Goal: Transaction & Acquisition: Book appointment/travel/reservation

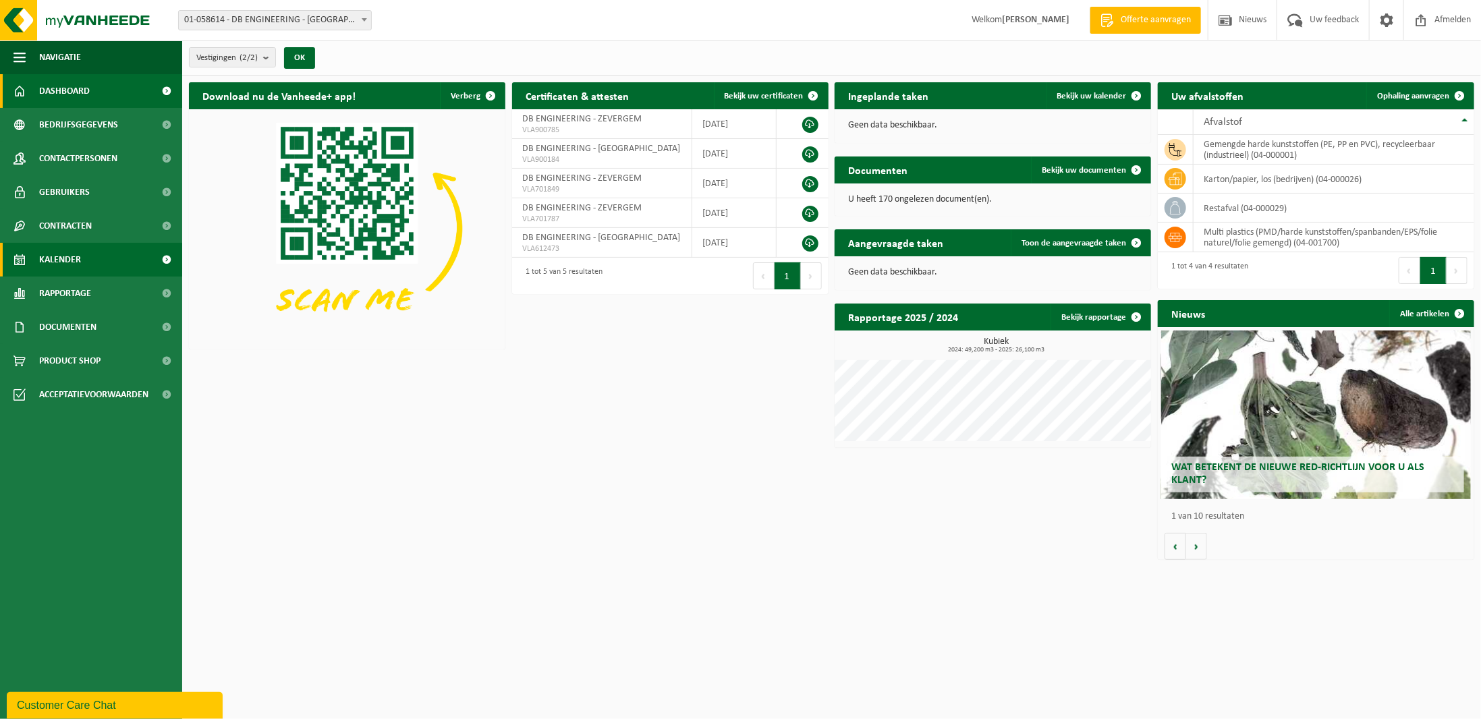
click at [60, 266] on span "Kalender" at bounding box center [60, 260] width 42 height 34
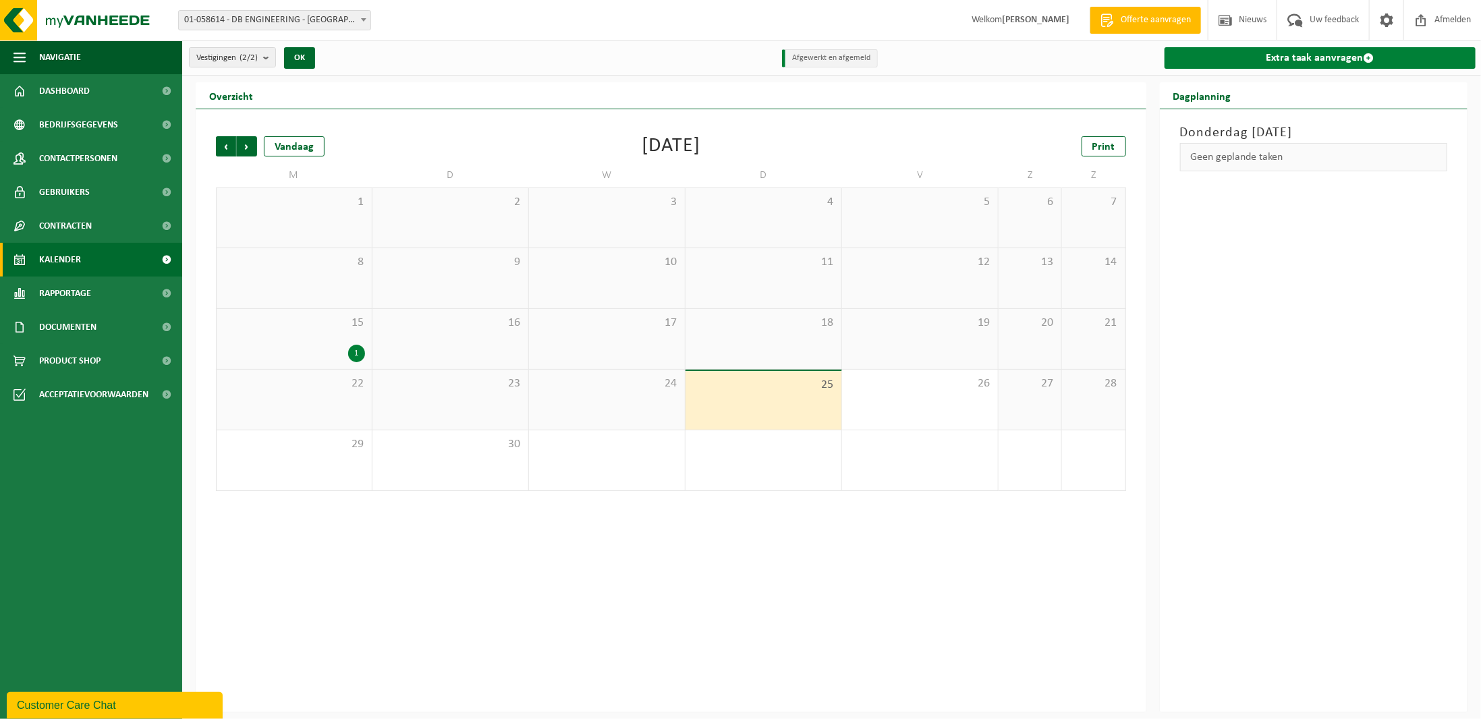
click at [1227, 69] on link "Extra taak aanvragen" at bounding box center [1319, 58] width 311 height 22
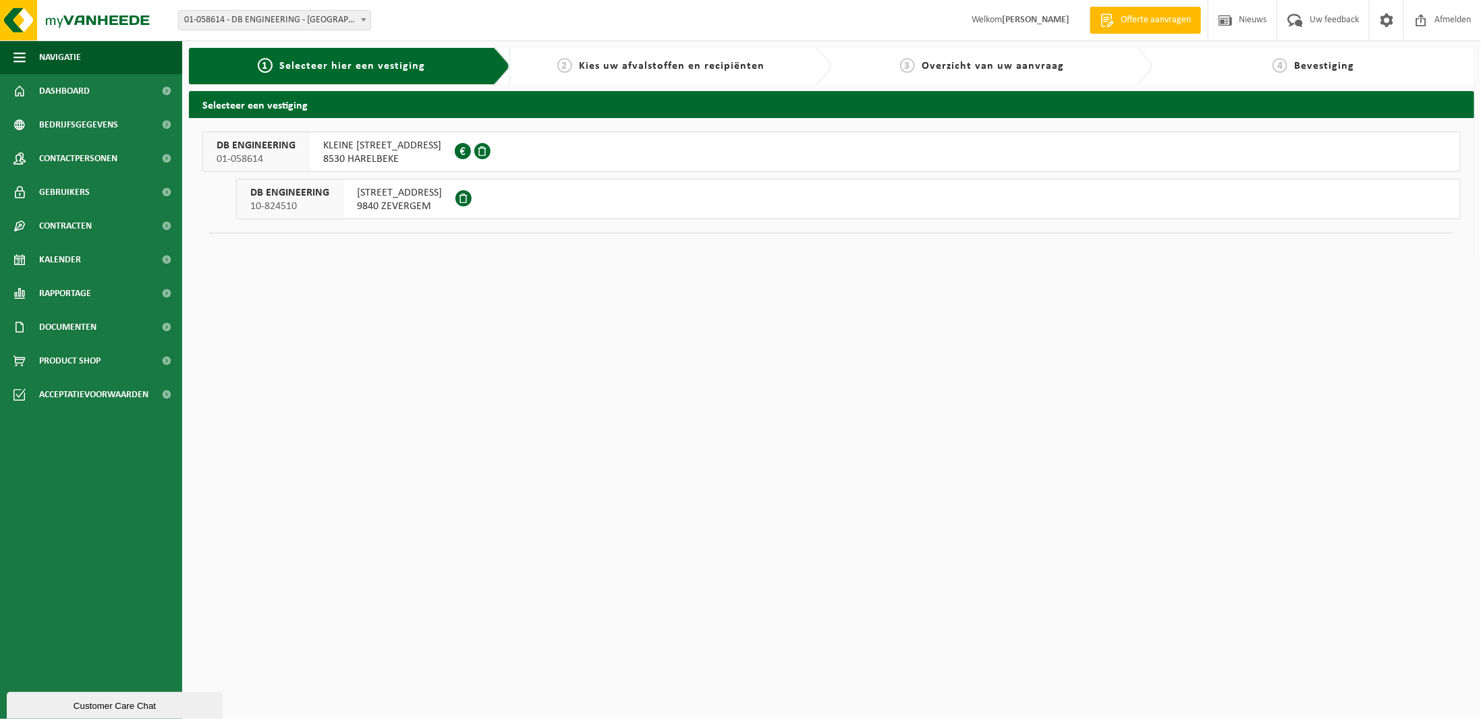
click at [414, 159] on span "8530 HARELBEKE" at bounding box center [382, 158] width 118 height 13
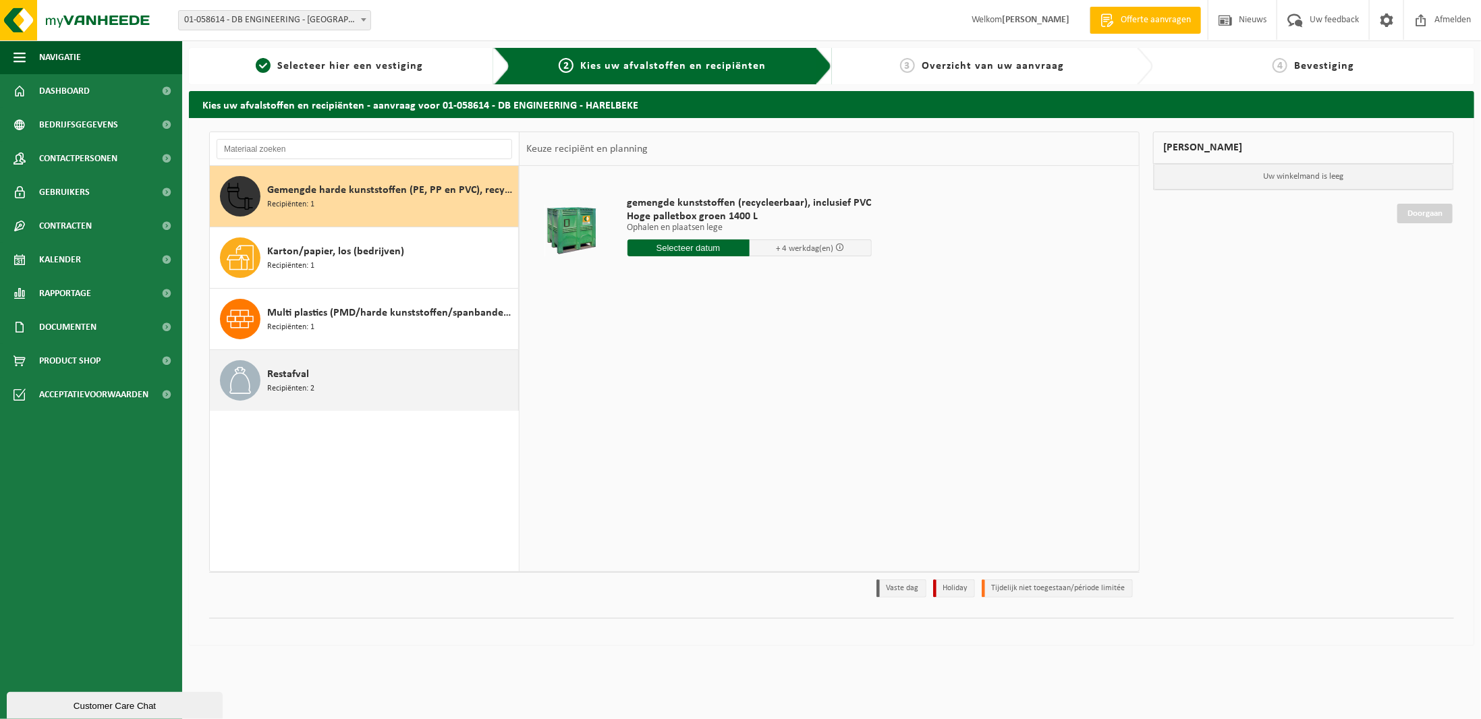
click at [320, 366] on div "Restafval Recipiënten: 2" at bounding box center [391, 380] width 248 height 40
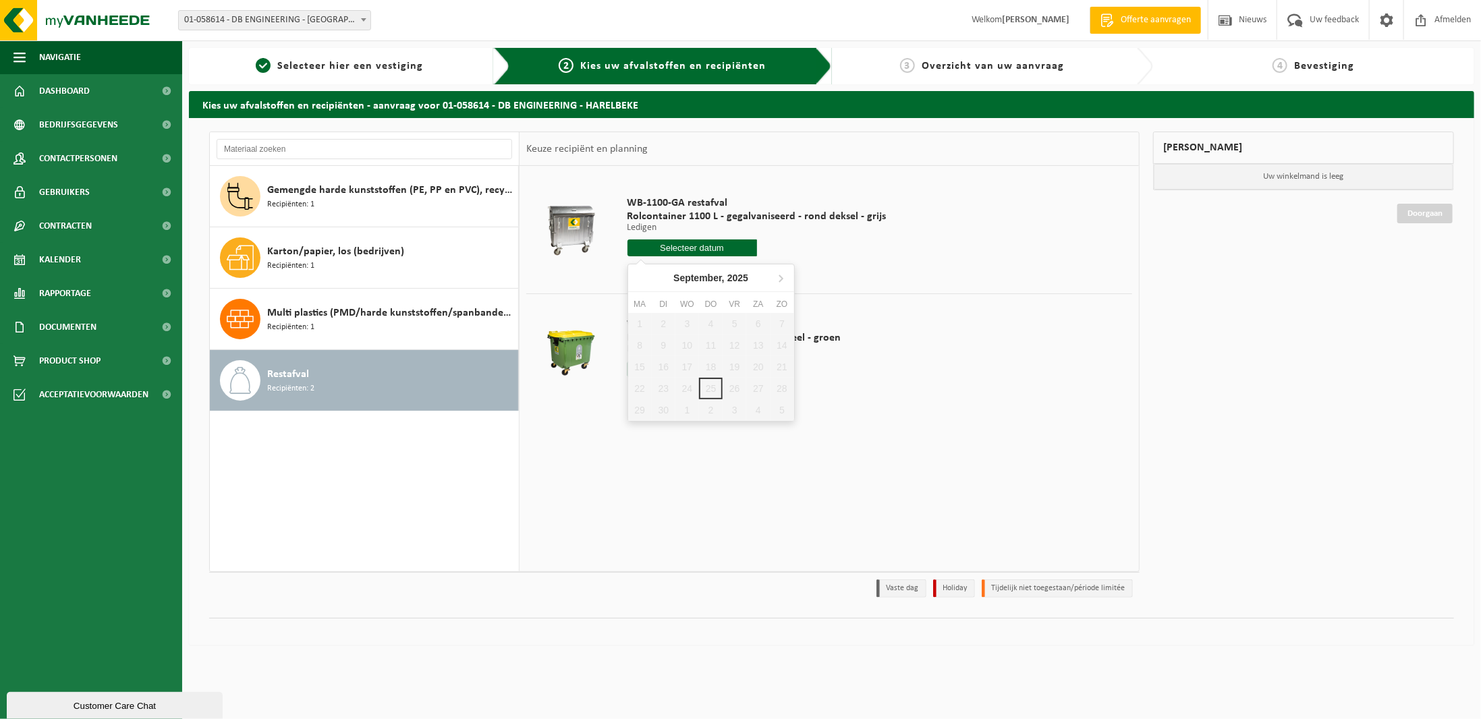
click at [709, 244] on input "text" at bounding box center [692, 248] width 130 height 17
click at [773, 277] on icon at bounding box center [781, 278] width 22 height 22
click at [715, 326] on div "2" at bounding box center [711, 324] width 24 height 22
type input "Van 2025-10-02"
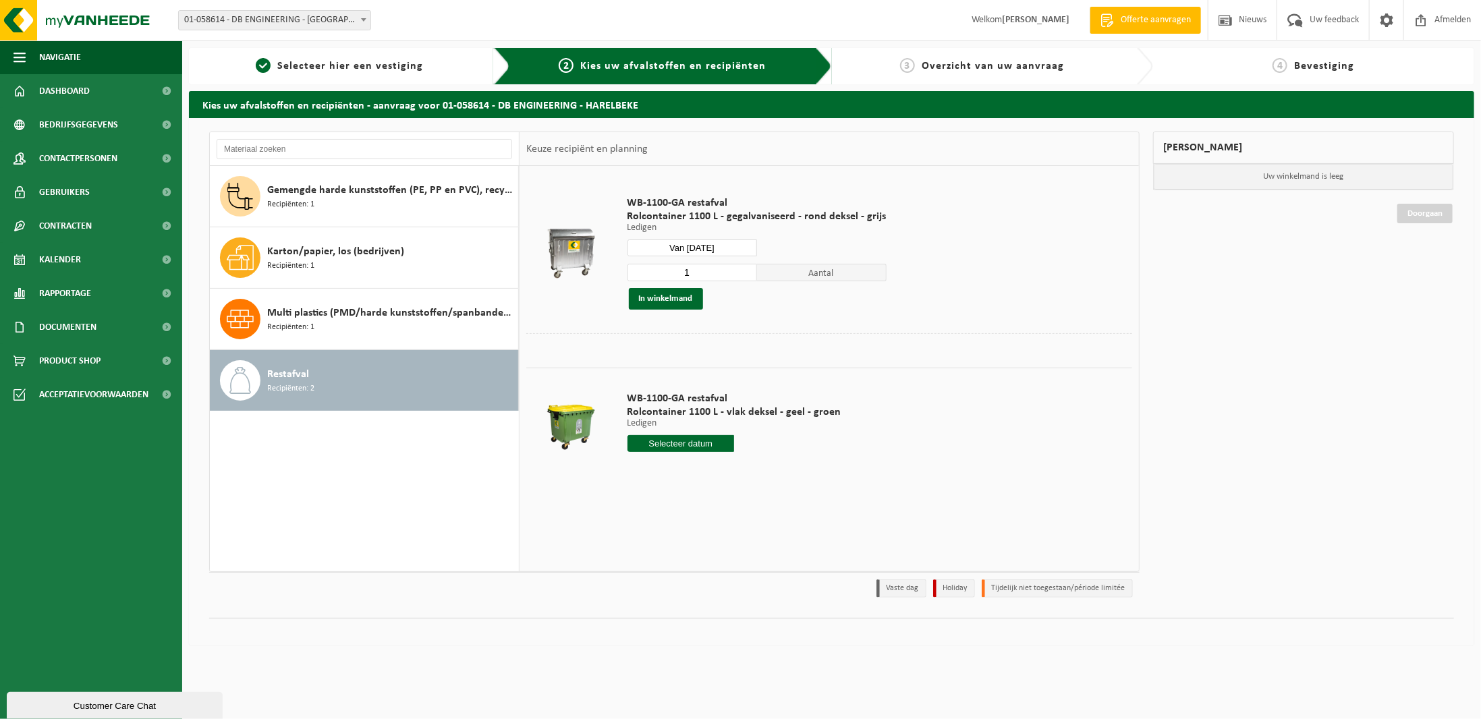
click at [746, 272] on input "1" at bounding box center [692, 273] width 130 height 18
type input "2"
click at [744, 270] on input "2" at bounding box center [692, 273] width 130 height 18
click at [674, 298] on button "In winkelmand" at bounding box center [666, 299] width 74 height 22
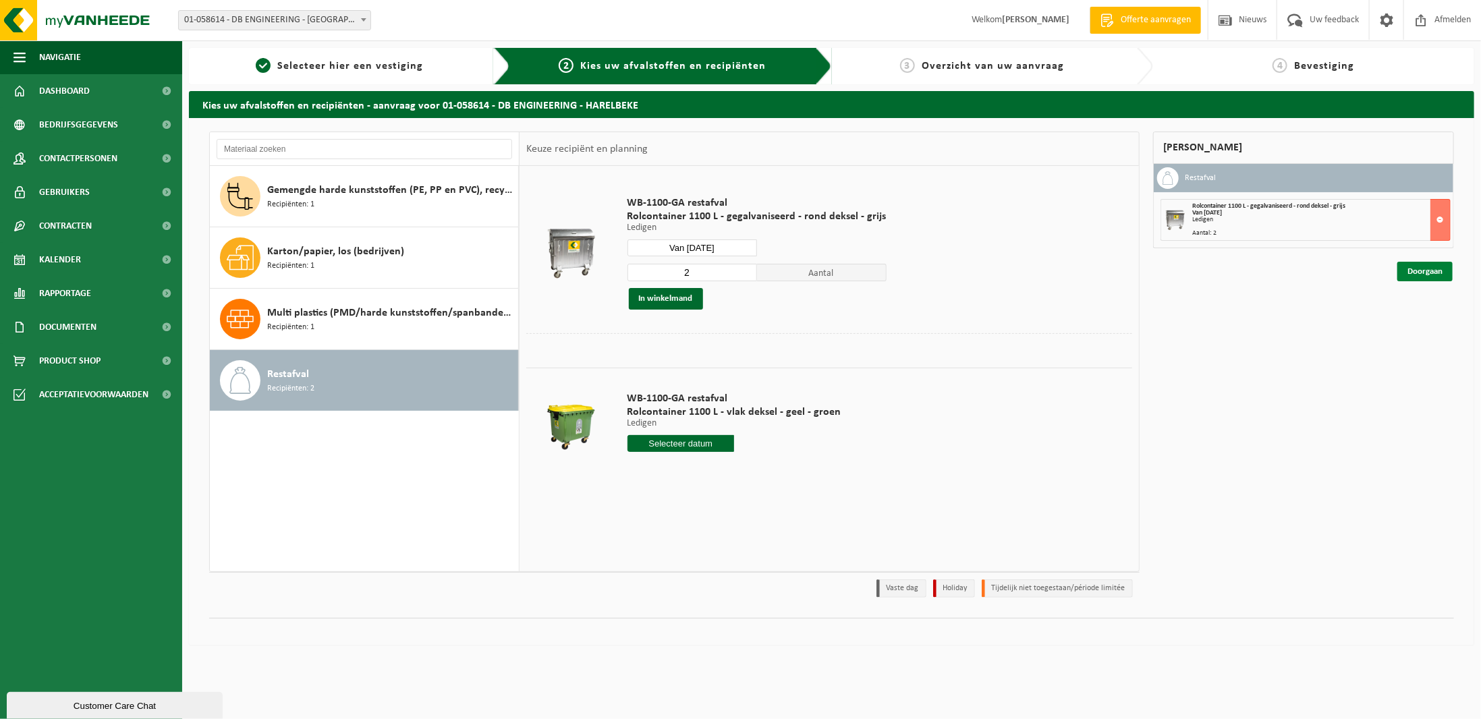
click at [1407, 271] on link "Doorgaan" at bounding box center [1424, 272] width 55 height 20
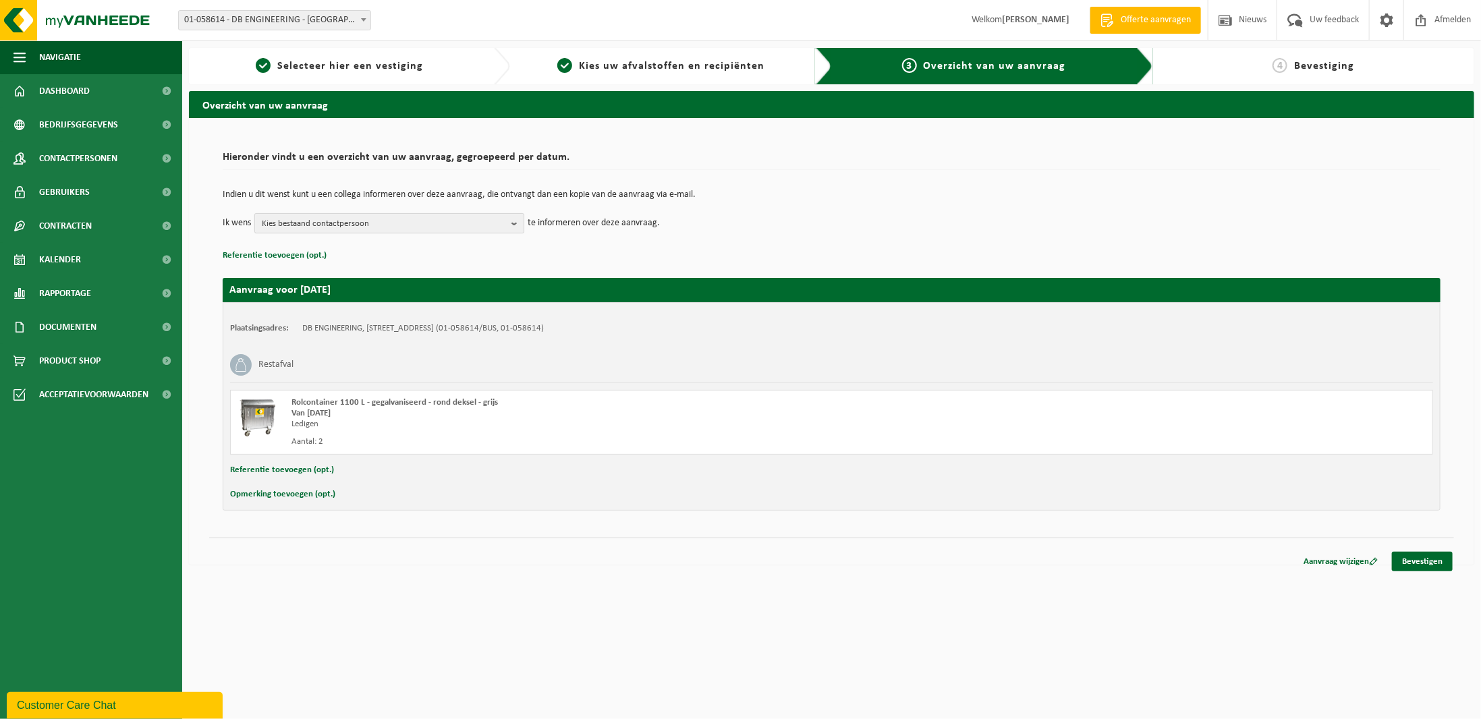
click at [367, 224] on span "Kies bestaand contactpersoon" at bounding box center [384, 224] width 244 height 20
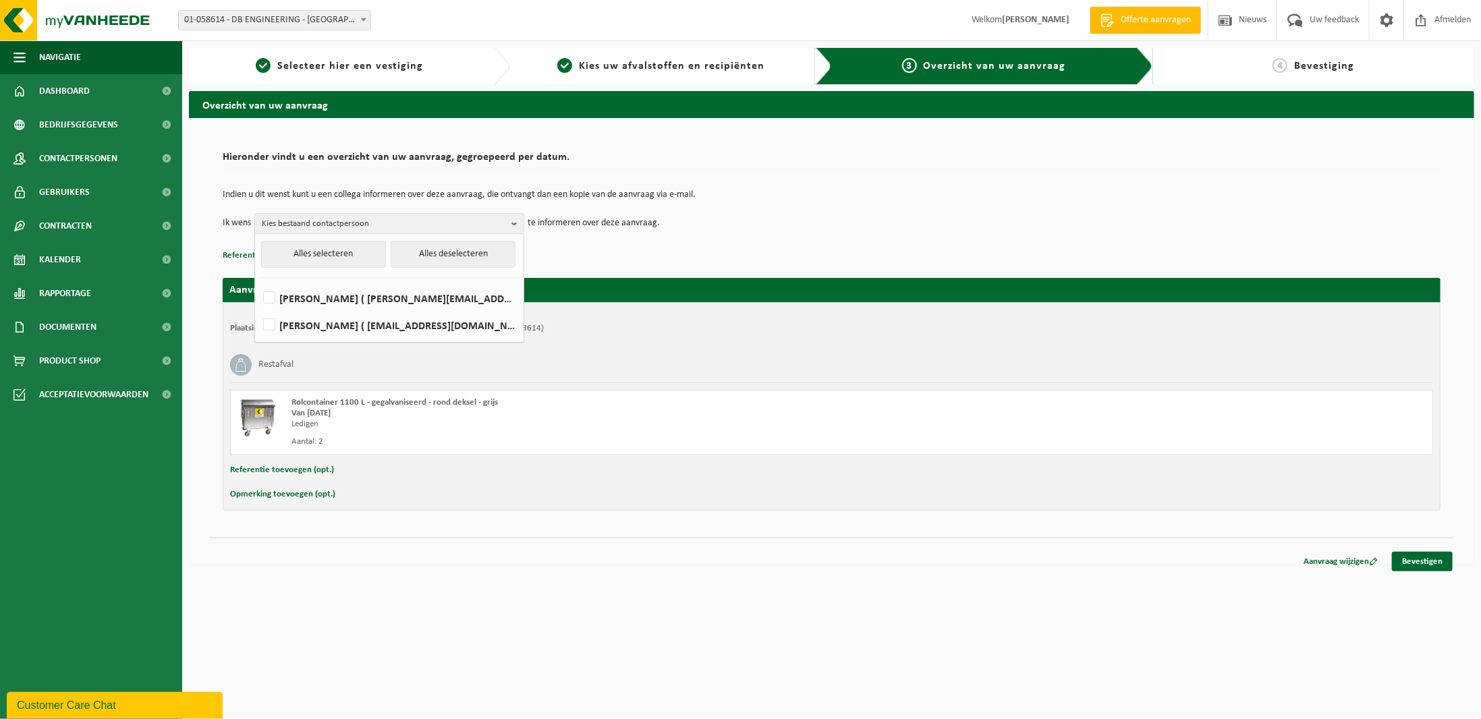
click at [876, 222] on td "Ik wens Kies bestaand contactpersoon Alles selecteren Alles deselecteren Toby H…" at bounding box center [832, 223] width 1218 height 20
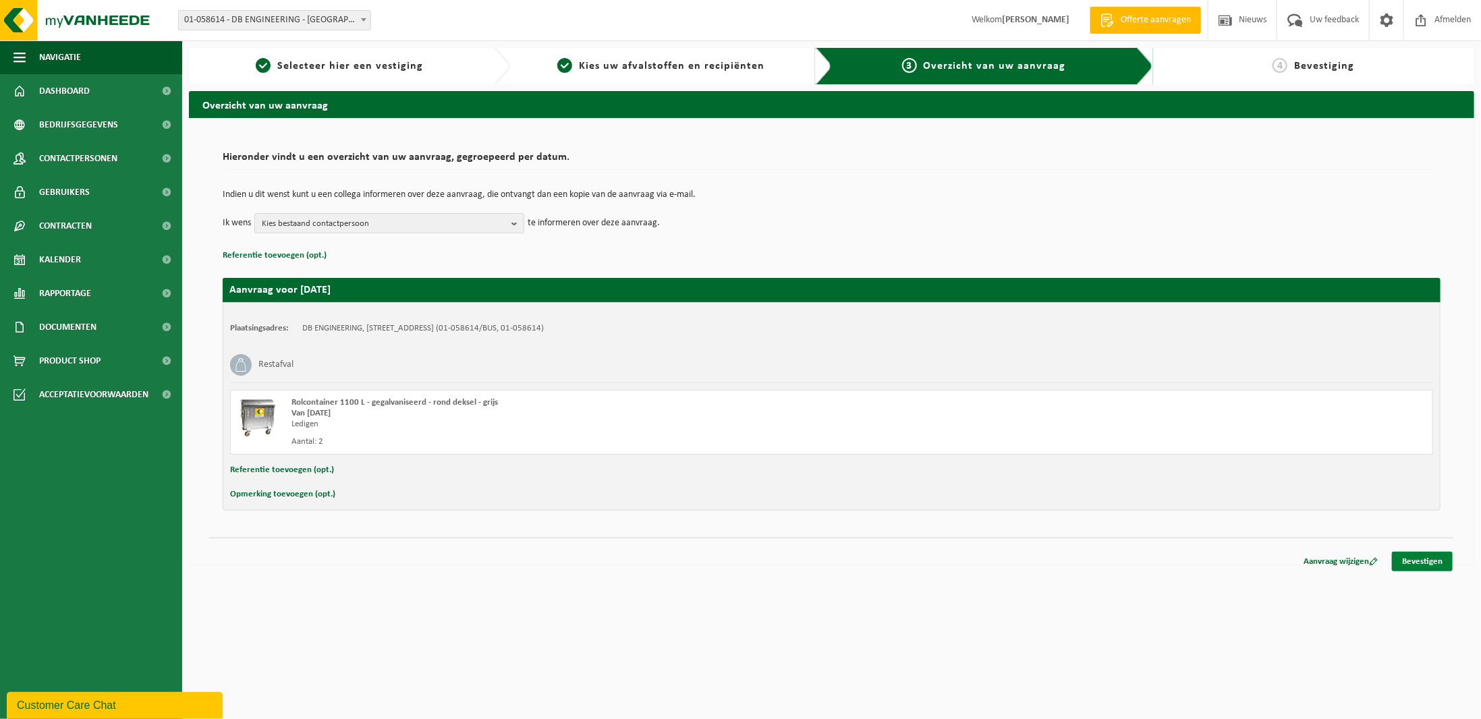
click at [1424, 566] on link "Bevestigen" at bounding box center [1422, 562] width 61 height 20
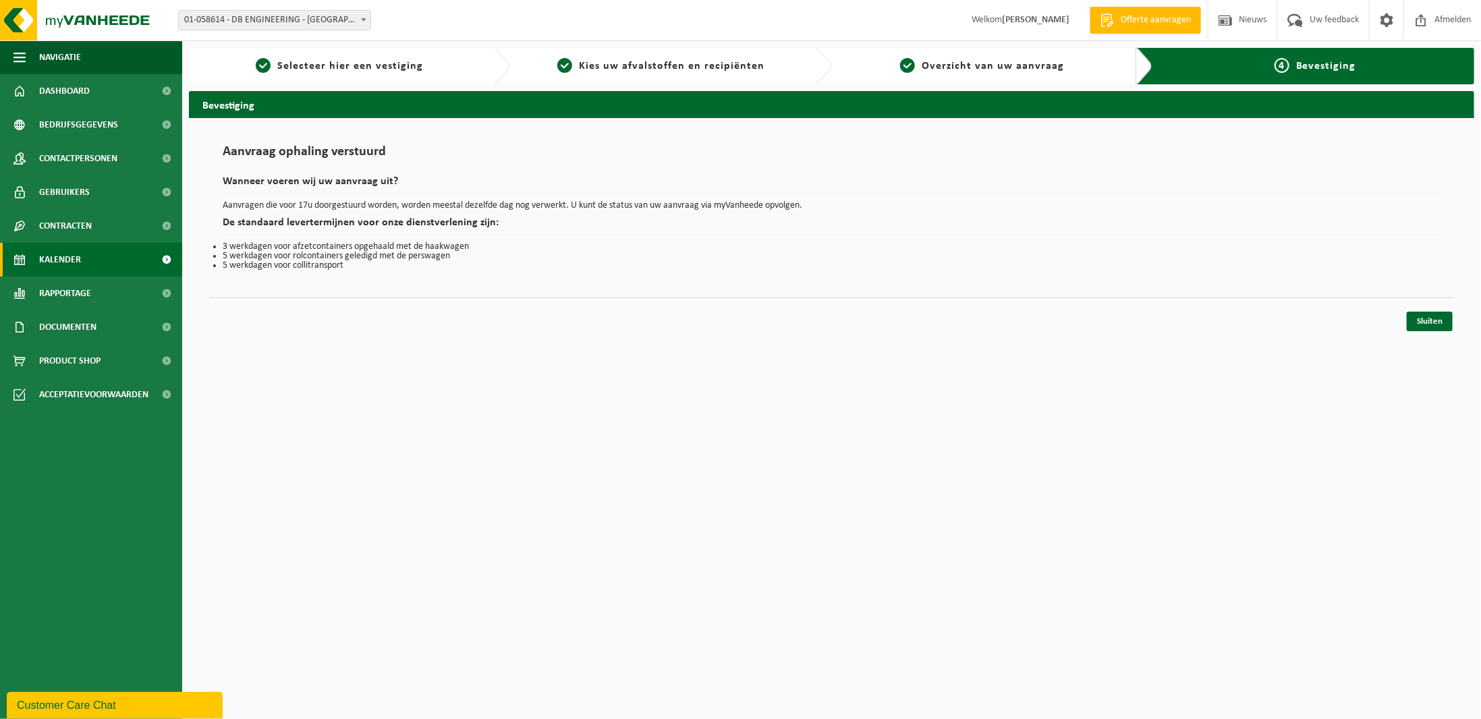
click at [84, 256] on link "Kalender" at bounding box center [91, 260] width 182 height 34
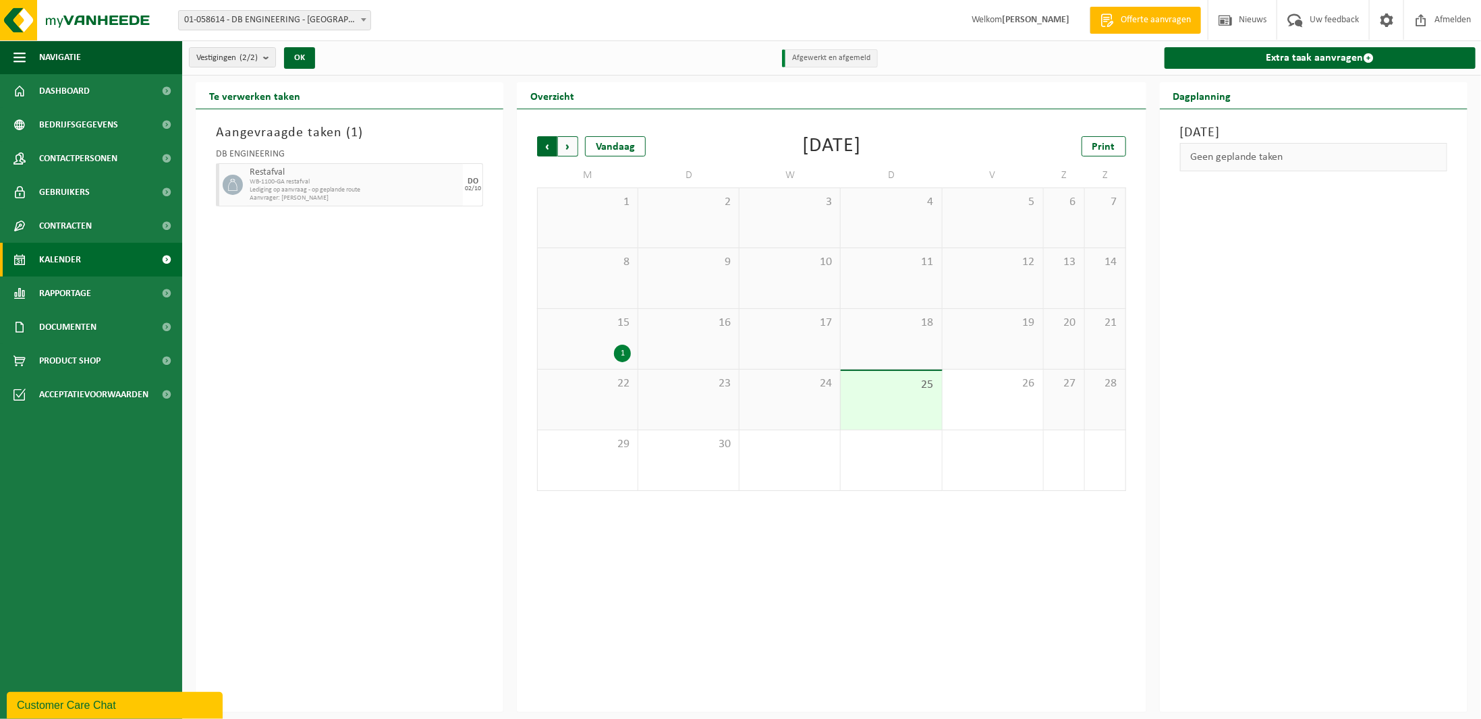
click at [571, 144] on span "Volgende" at bounding box center [568, 146] width 20 height 20
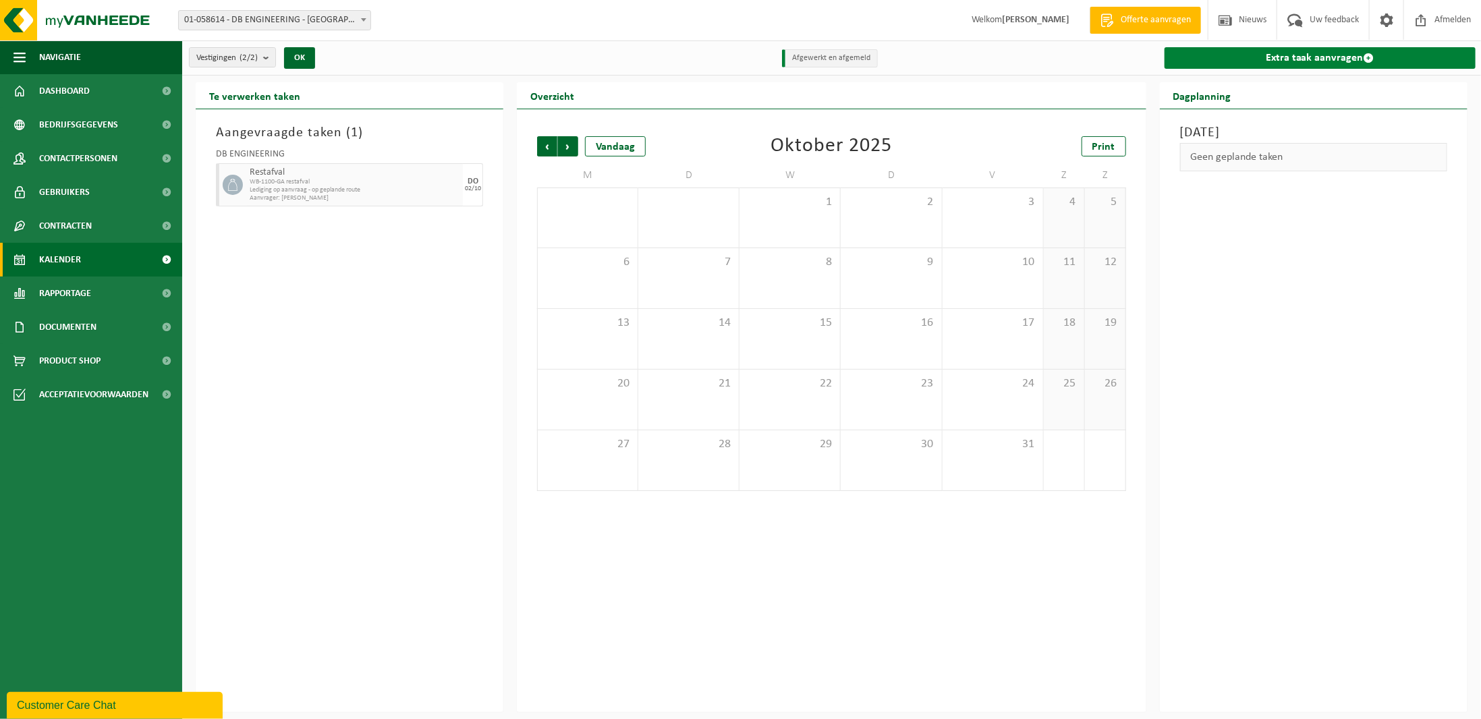
click at [1278, 61] on link "Extra taak aanvragen" at bounding box center [1319, 58] width 311 height 22
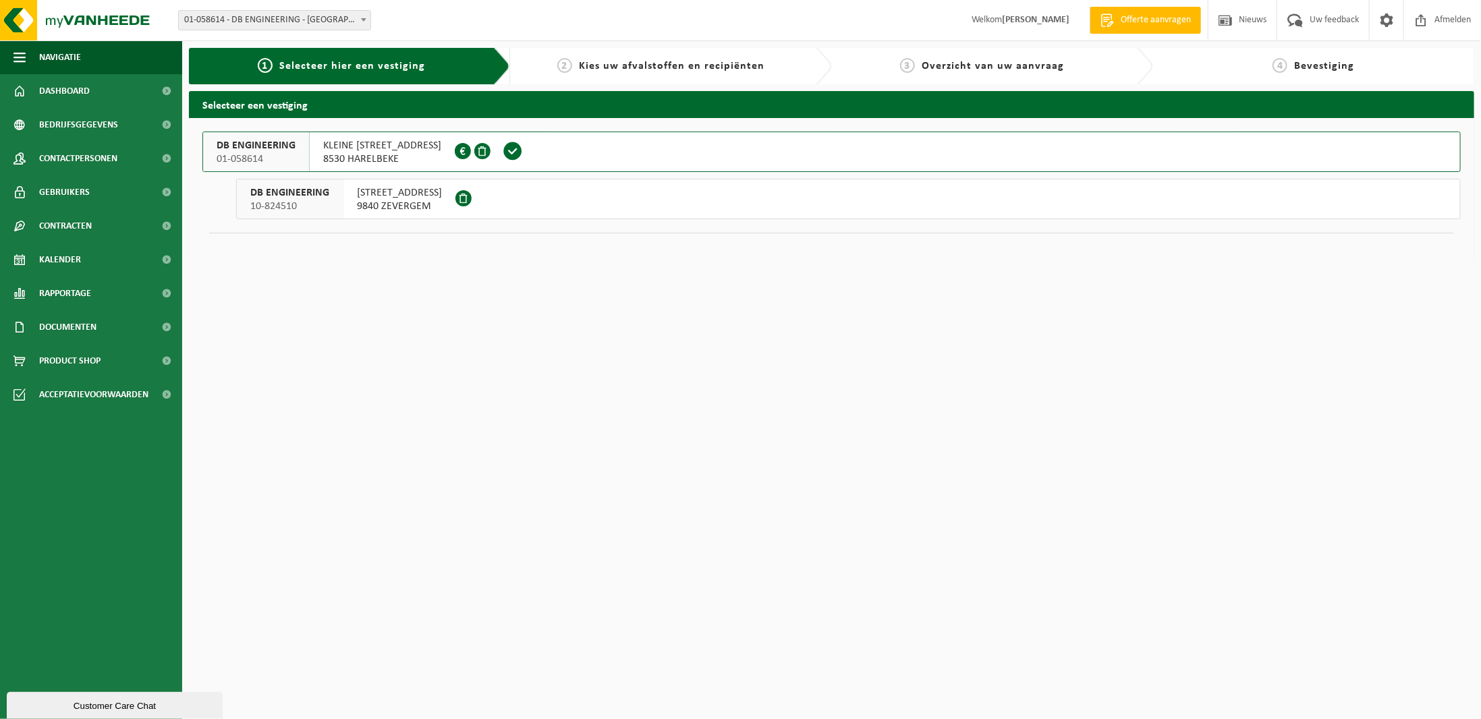
click at [389, 150] on span "KLEINE WAREGEMSESTRAAT 33" at bounding box center [382, 145] width 118 height 13
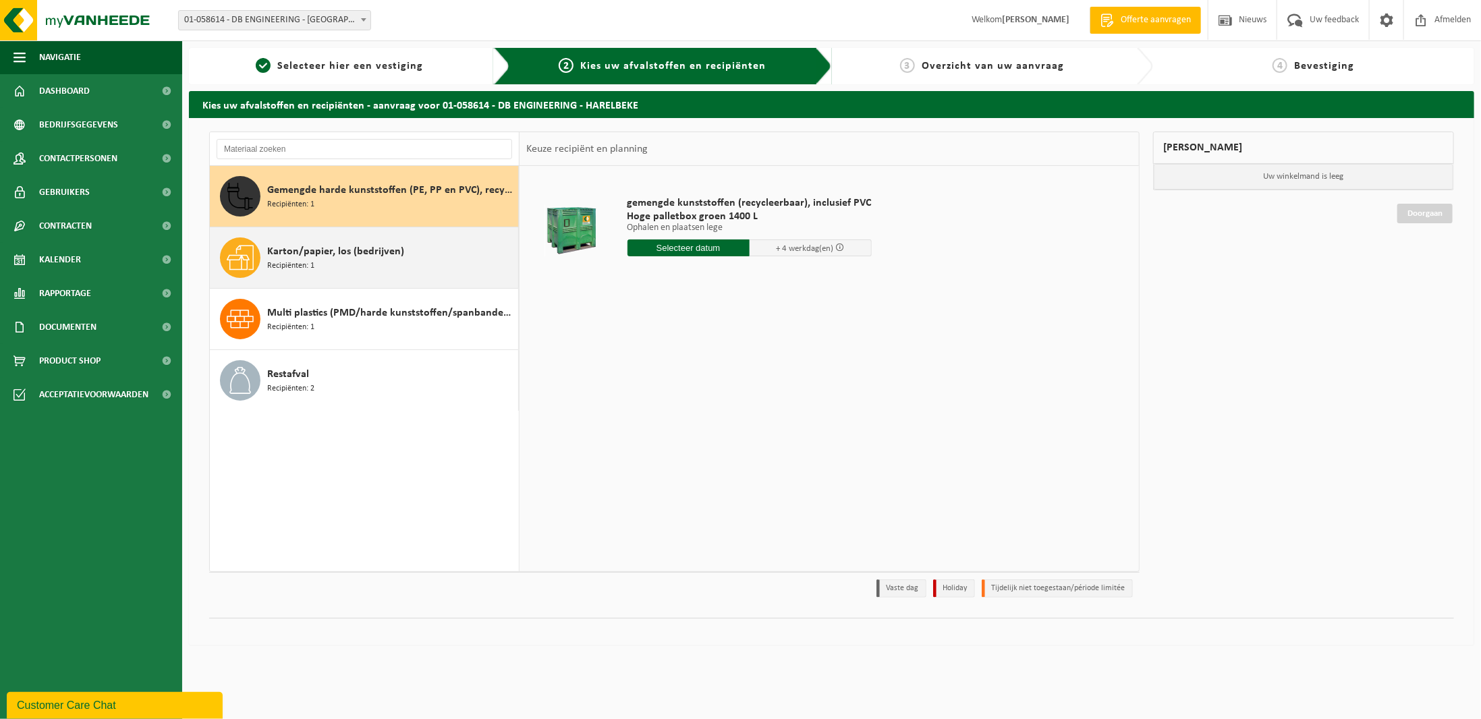
click at [347, 247] on span "Karton/papier, los (bedrijven)" at bounding box center [335, 252] width 137 height 16
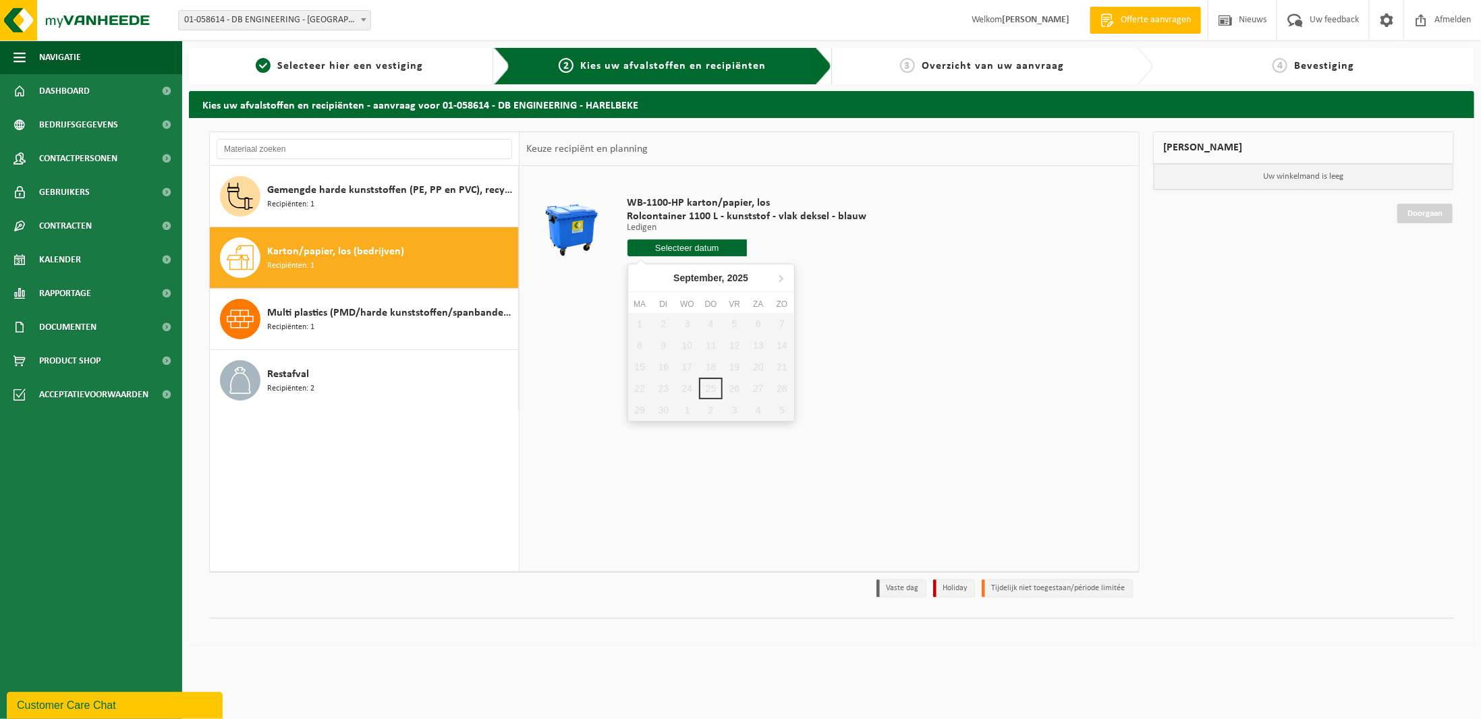
click at [686, 254] on input "text" at bounding box center [687, 248] width 120 height 17
click at [777, 278] on icon at bounding box center [781, 278] width 22 height 22
click at [733, 320] on div "3" at bounding box center [735, 324] width 24 height 22
type input "Van 2025-10-03"
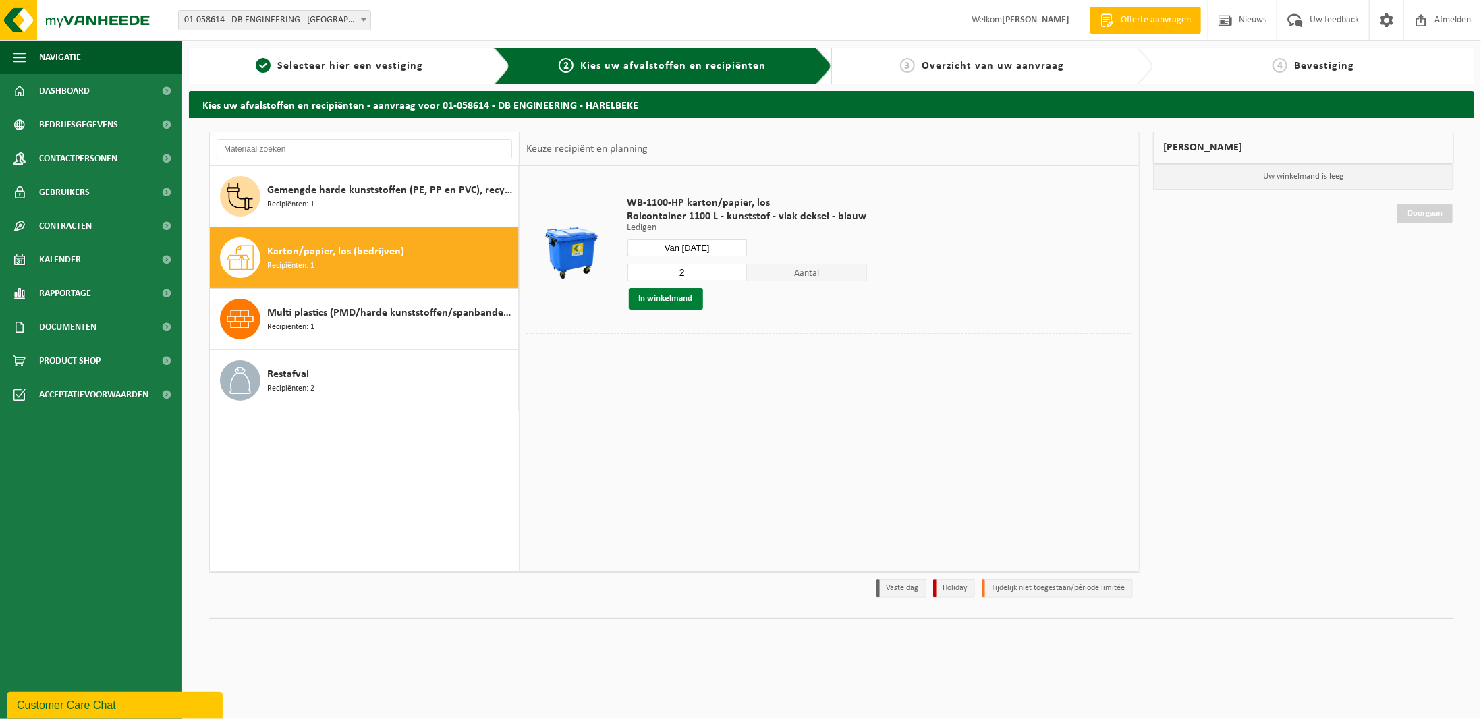
click at [669, 302] on button "In winkelmand" at bounding box center [666, 299] width 74 height 22
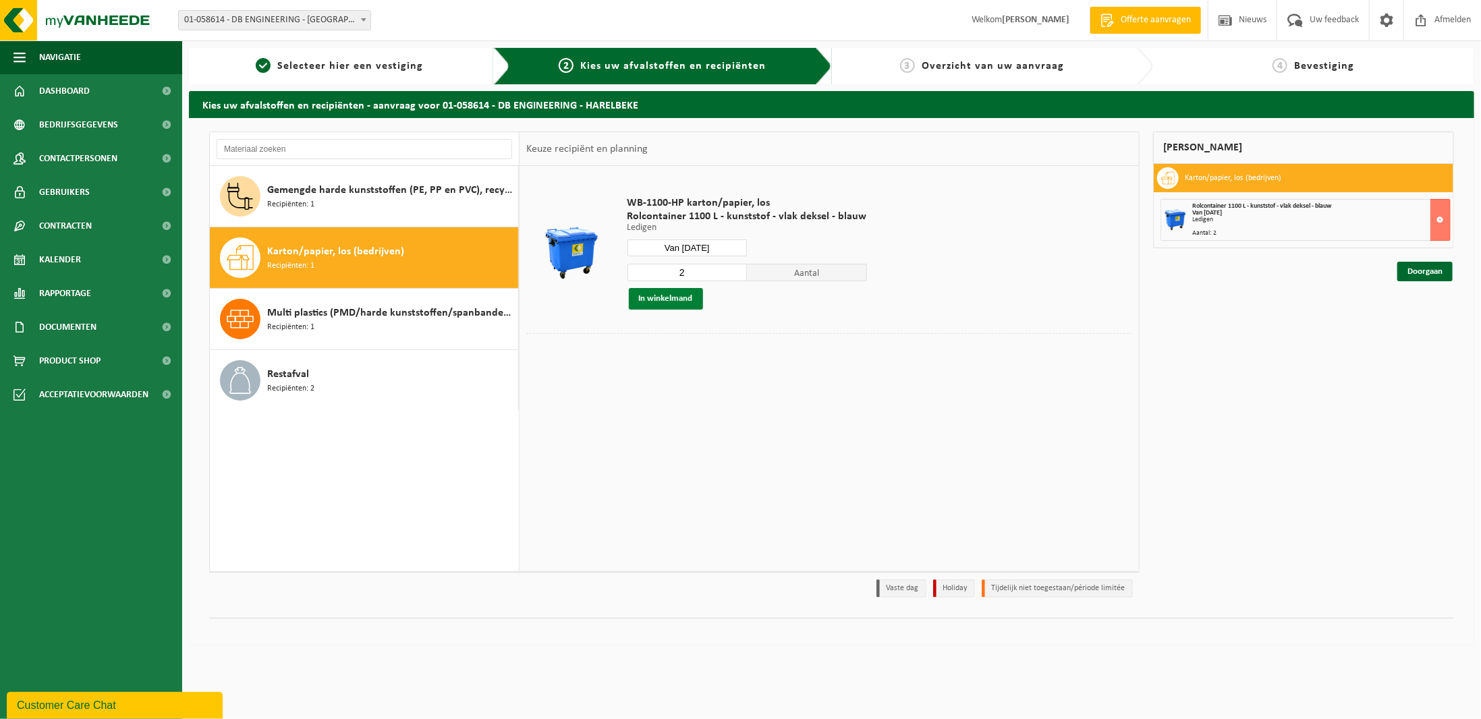
click at [669, 302] on button "In winkelmand" at bounding box center [666, 299] width 74 height 22
click at [1413, 262] on link "Doorgaan" at bounding box center [1424, 272] width 55 height 20
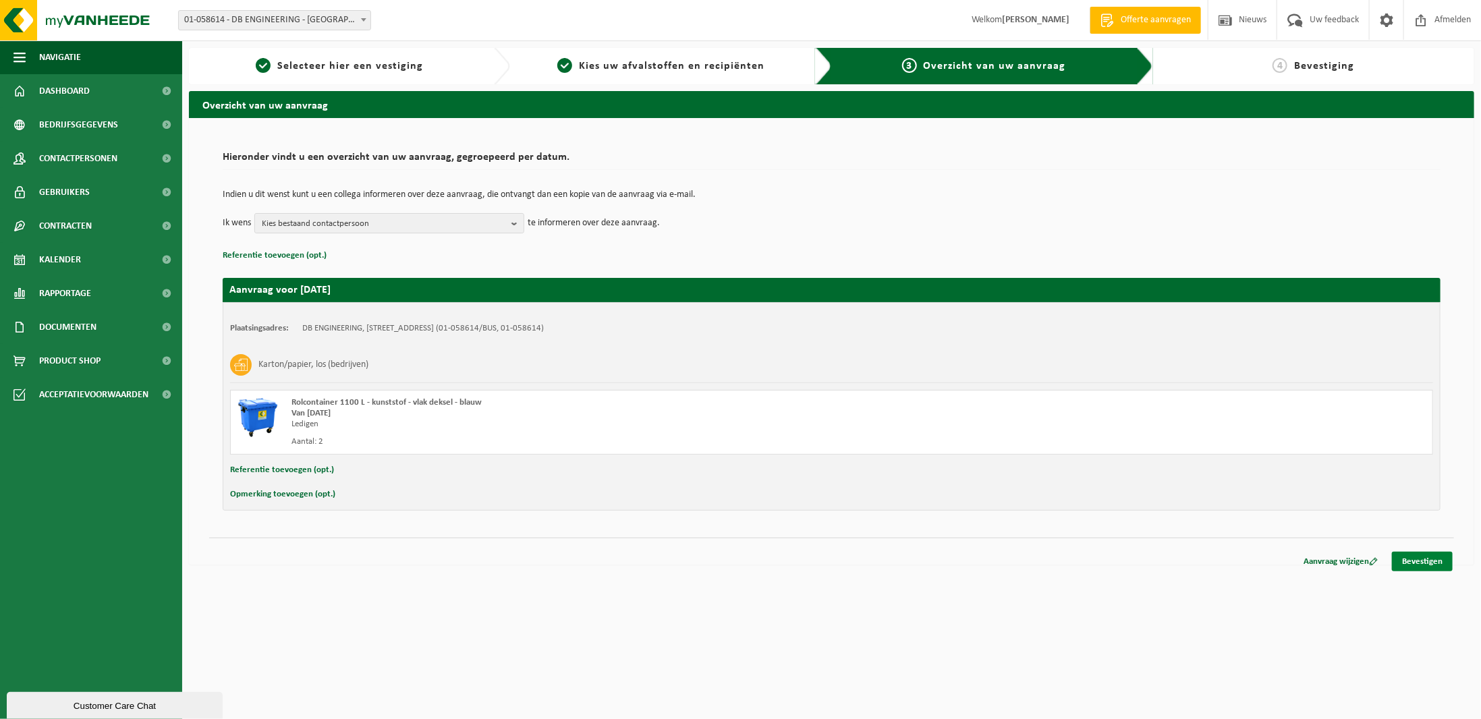
click at [1446, 556] on link "Bevestigen" at bounding box center [1422, 562] width 61 height 20
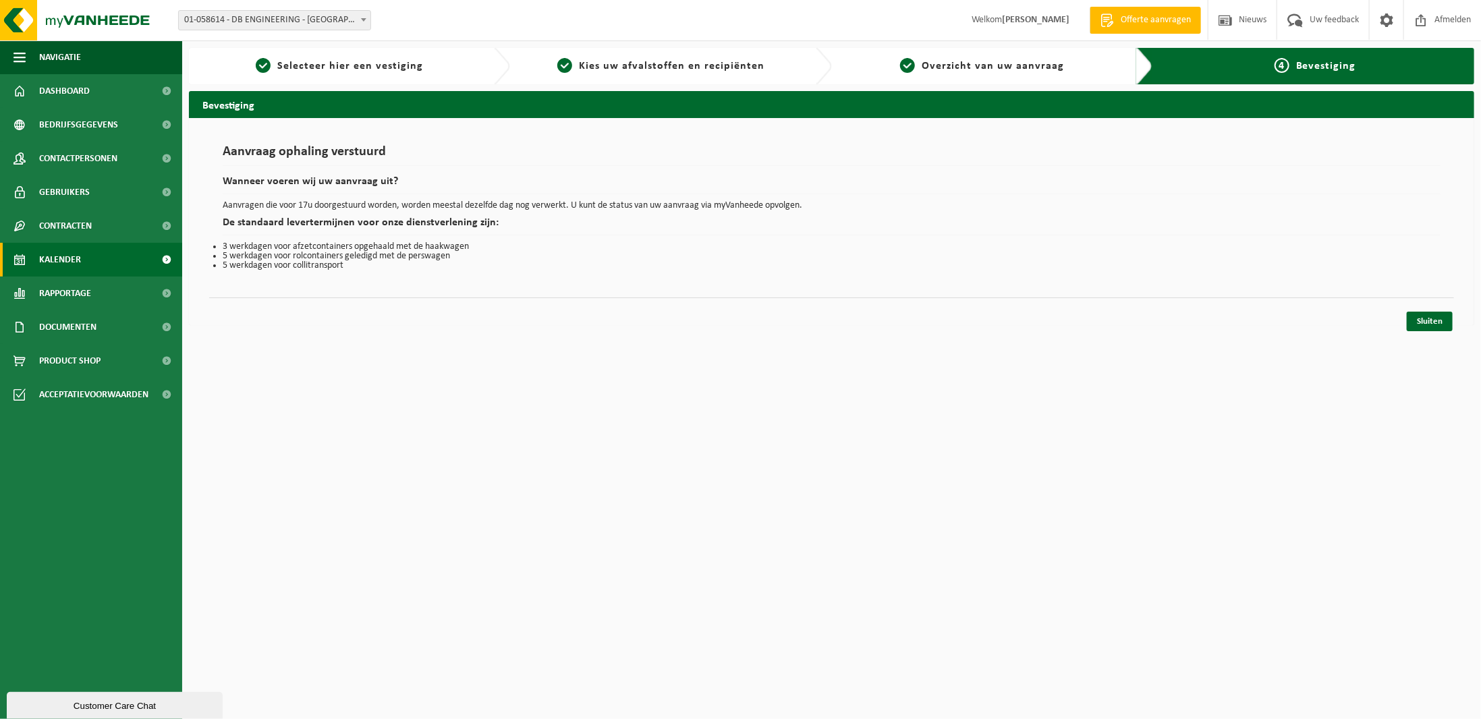
click at [78, 256] on span "Kalender" at bounding box center [60, 260] width 42 height 34
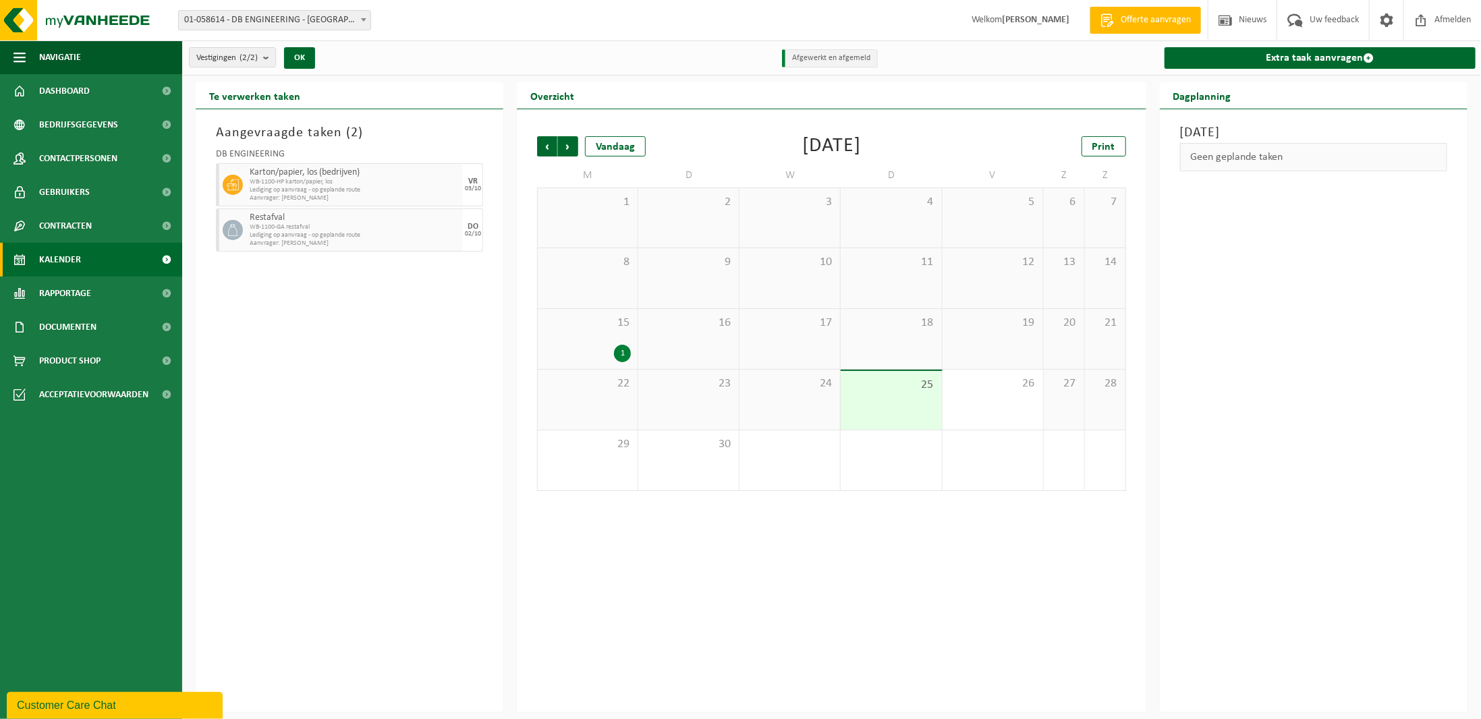
click at [80, 266] on span "Kalender" at bounding box center [60, 260] width 42 height 34
